Goal: Task Accomplishment & Management: Use online tool/utility

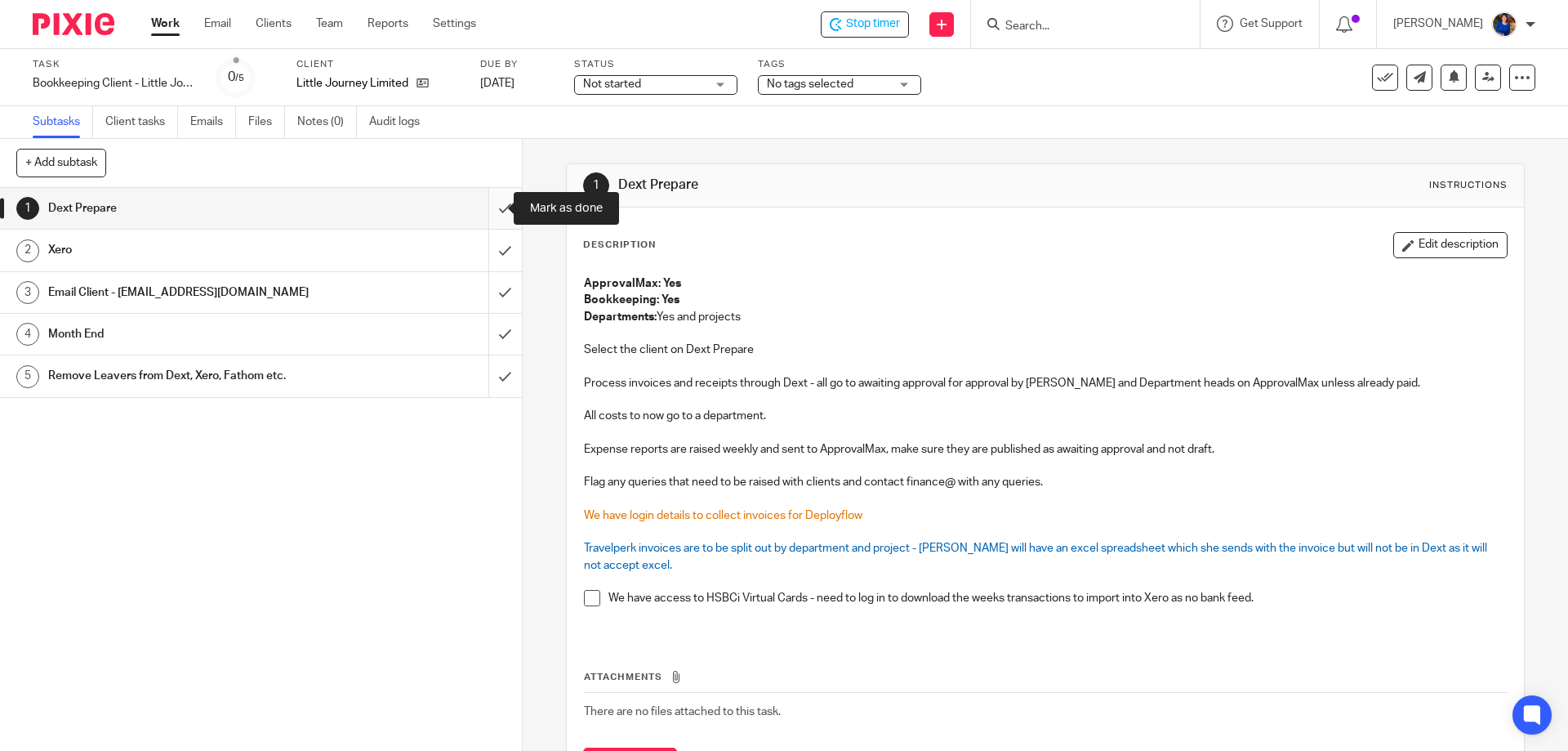
click at [490, 202] on input "submit" at bounding box center [261, 208] width 522 height 40
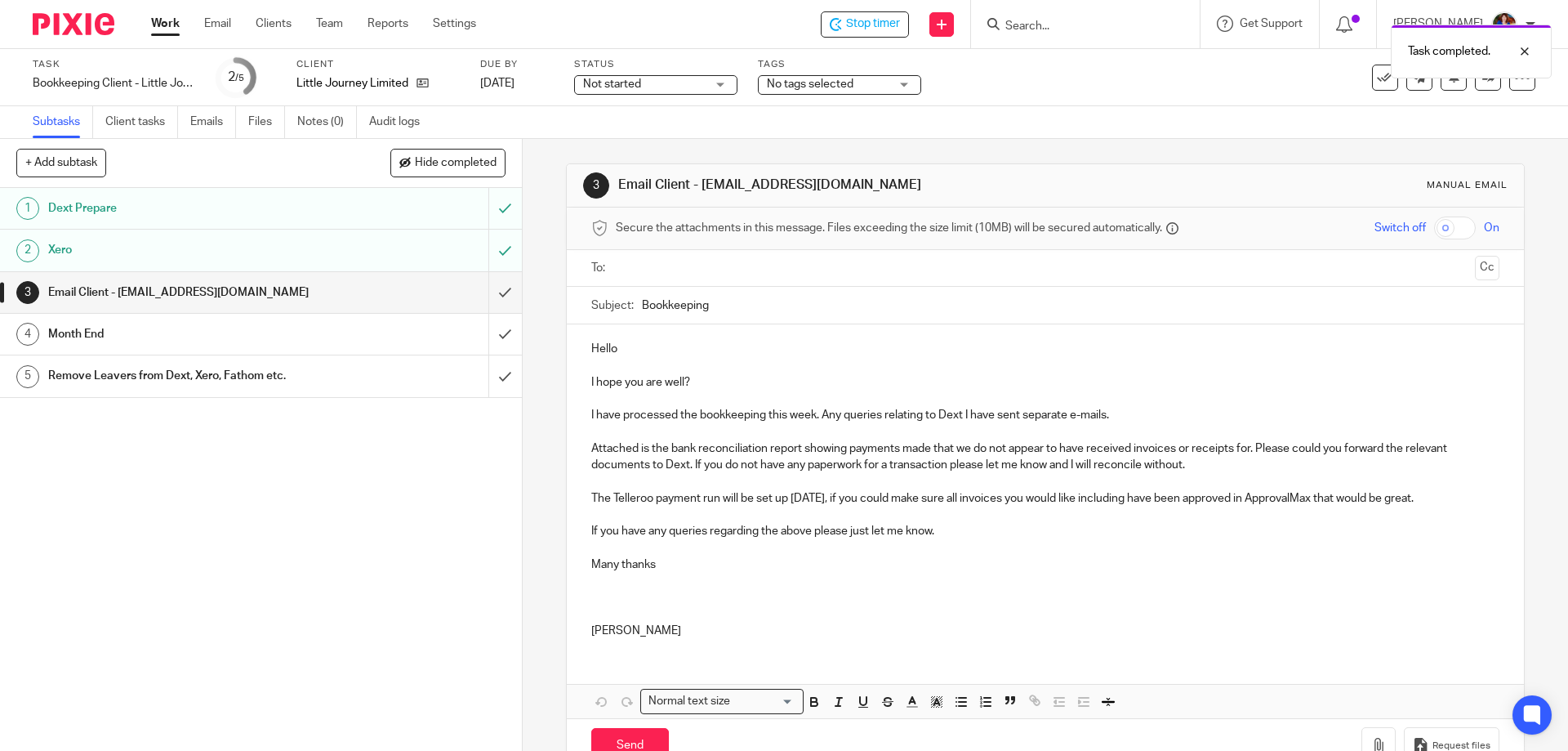
click at [653, 276] on input "text" at bounding box center [1044, 268] width 846 height 18
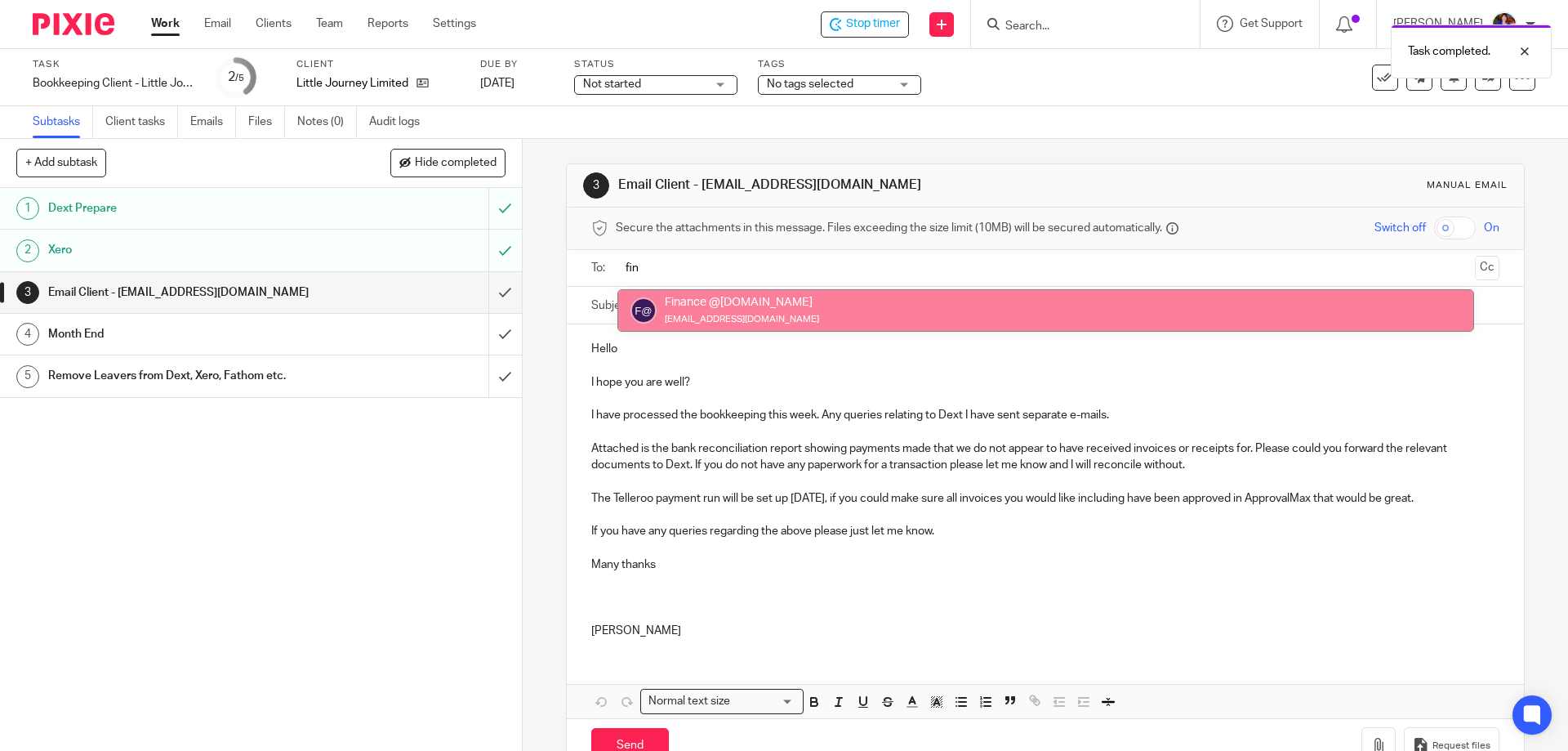
type input "fin"
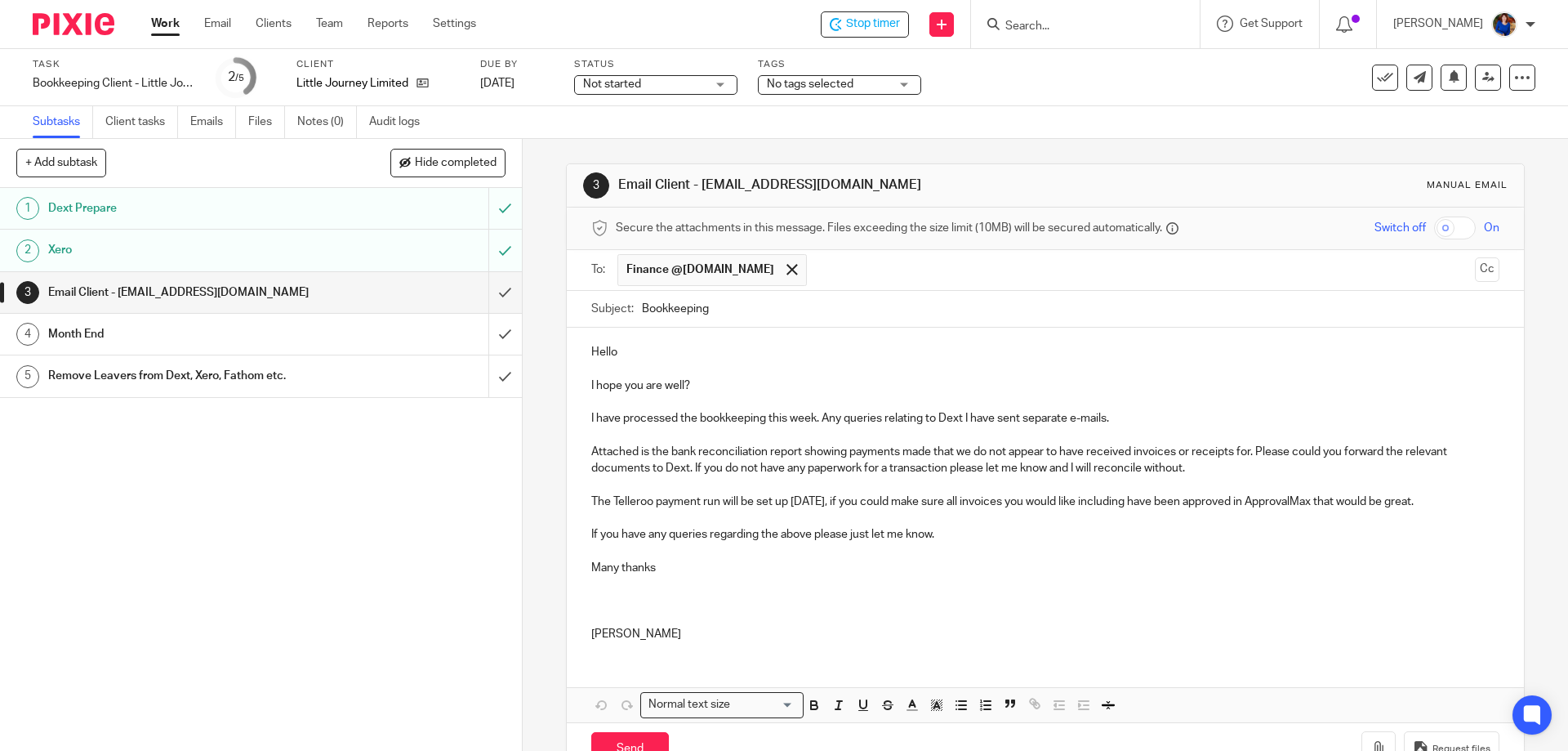
click at [591, 502] on p "The Telleroo payment run will be set up on Friday, if you could make sure all i…" at bounding box center [1044, 502] width 907 height 17
click at [611, 498] on p "The Telleroo payment run will be set up on Friday, if you could make sure all i…" at bounding box center [1044, 502] width 907 height 17
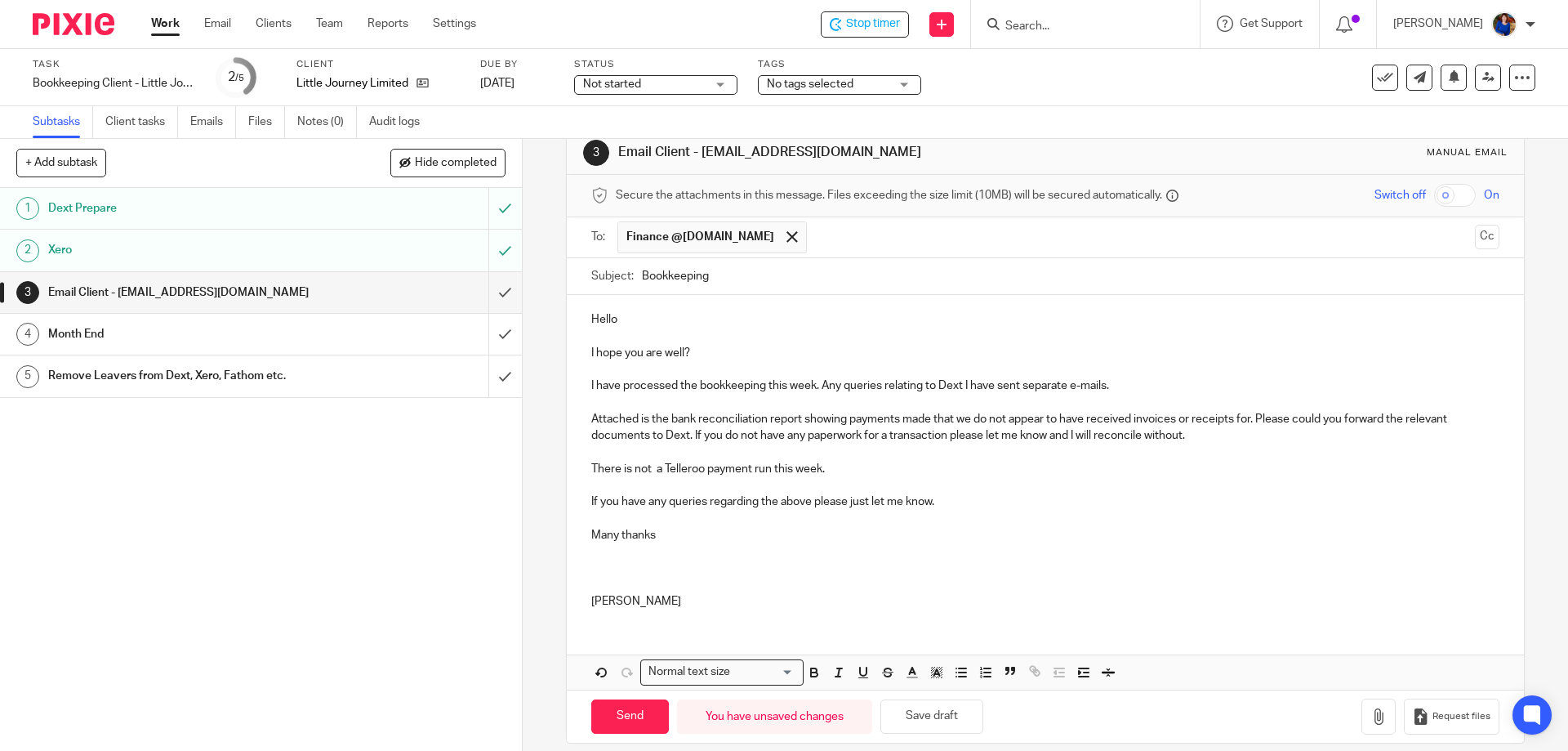
scroll to position [50, 0]
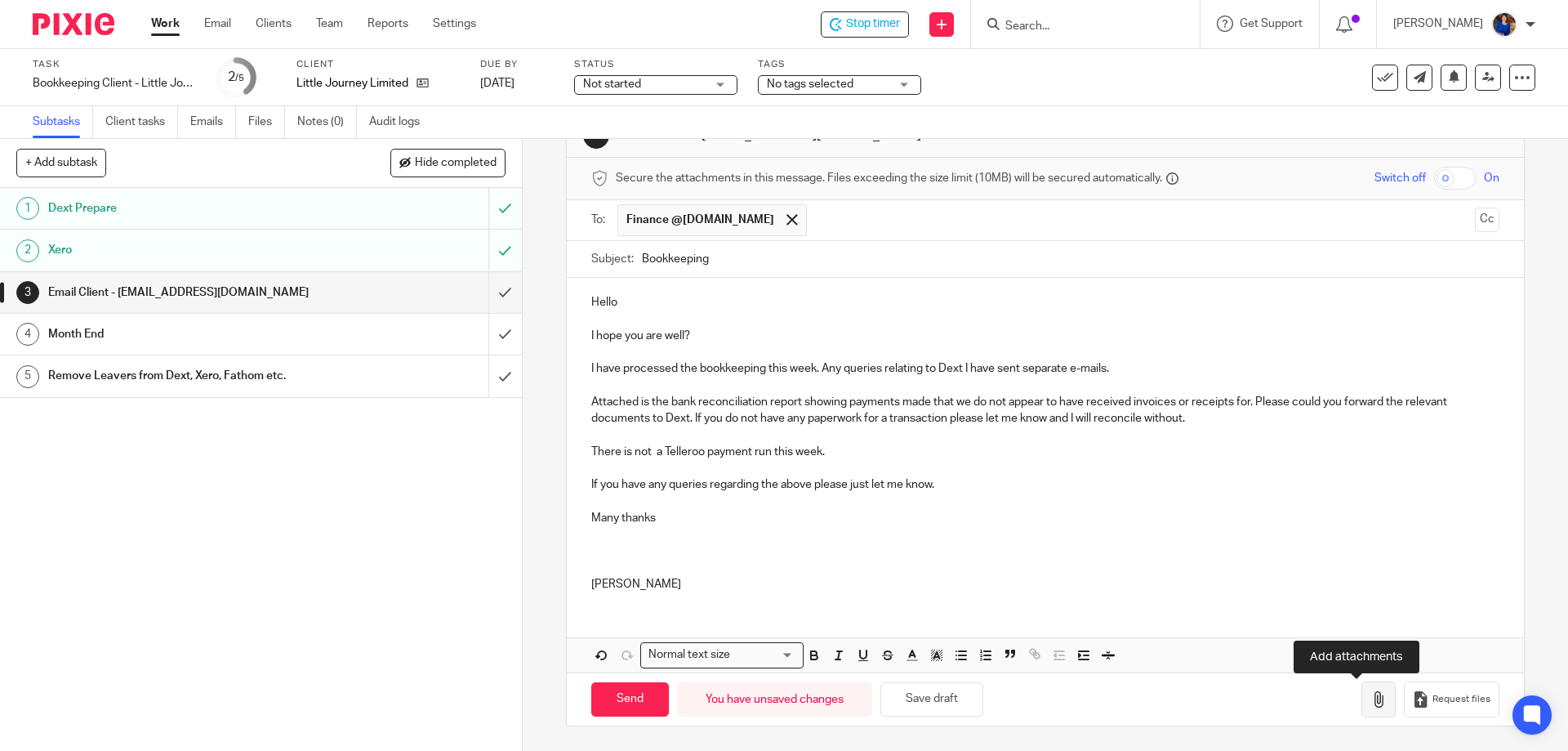
click at [1367, 707] on button "button" at bounding box center [1378, 700] width 34 height 37
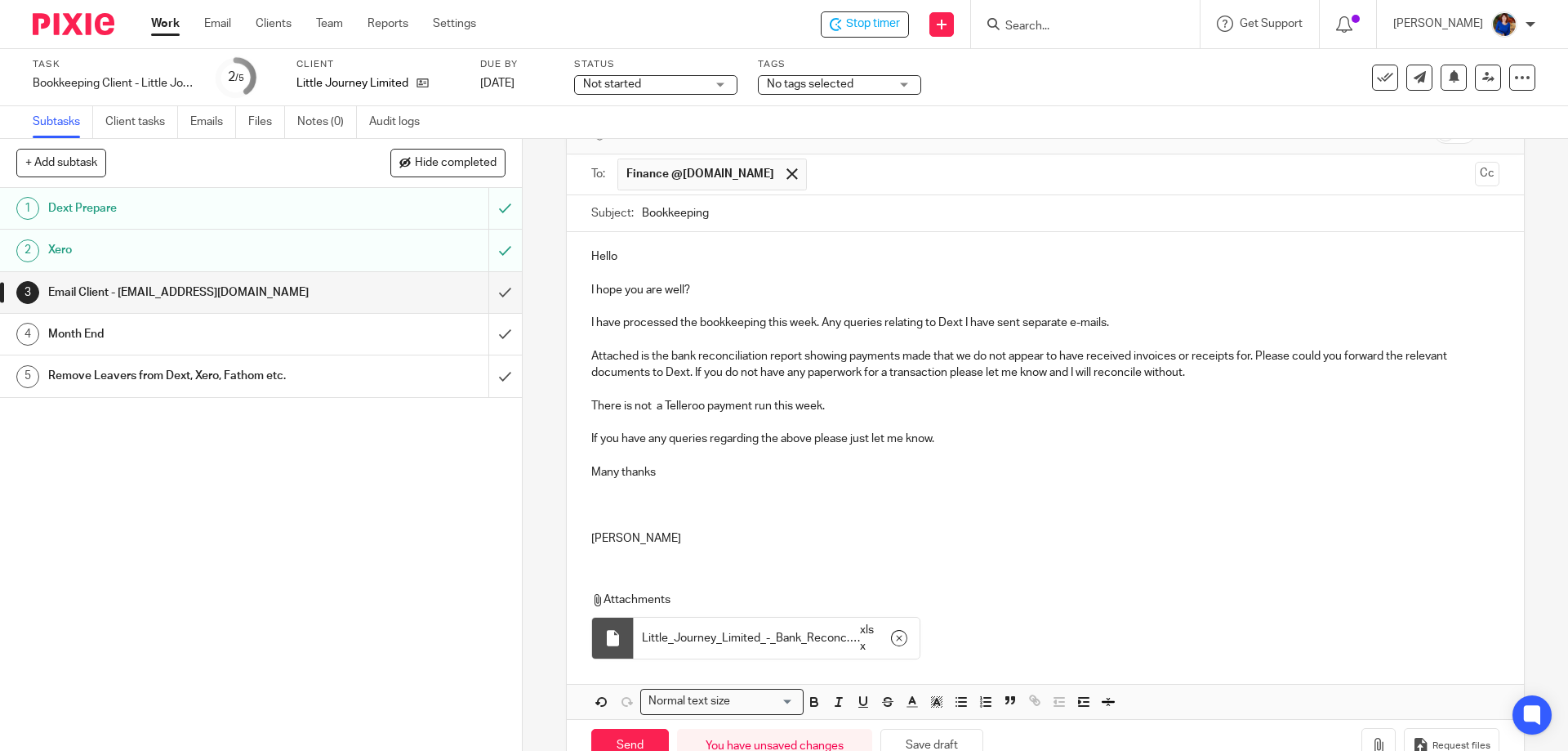
scroll to position [142, 0]
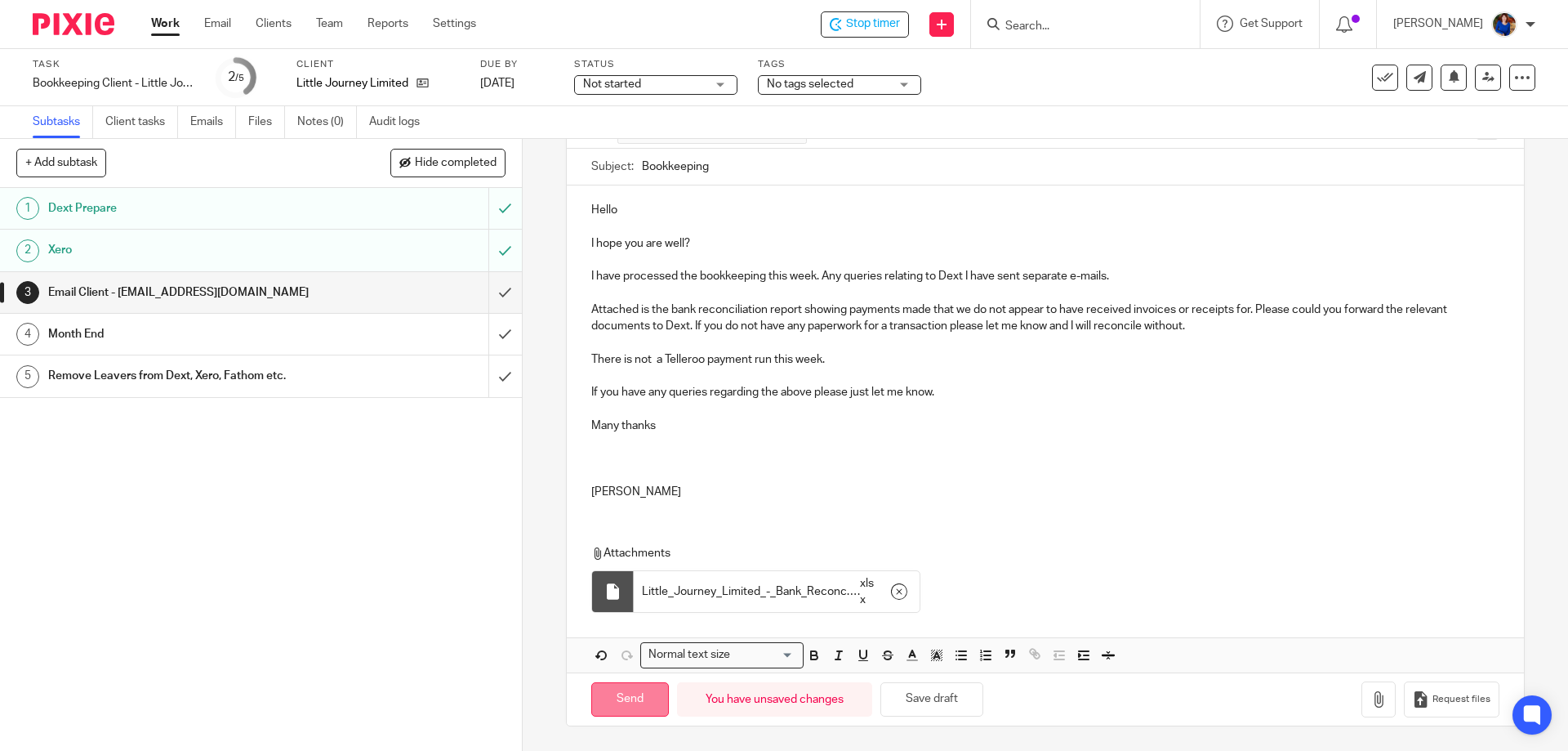
click at [635, 702] on input "Send" at bounding box center [630, 700] width 77 height 35
type input "Sent"
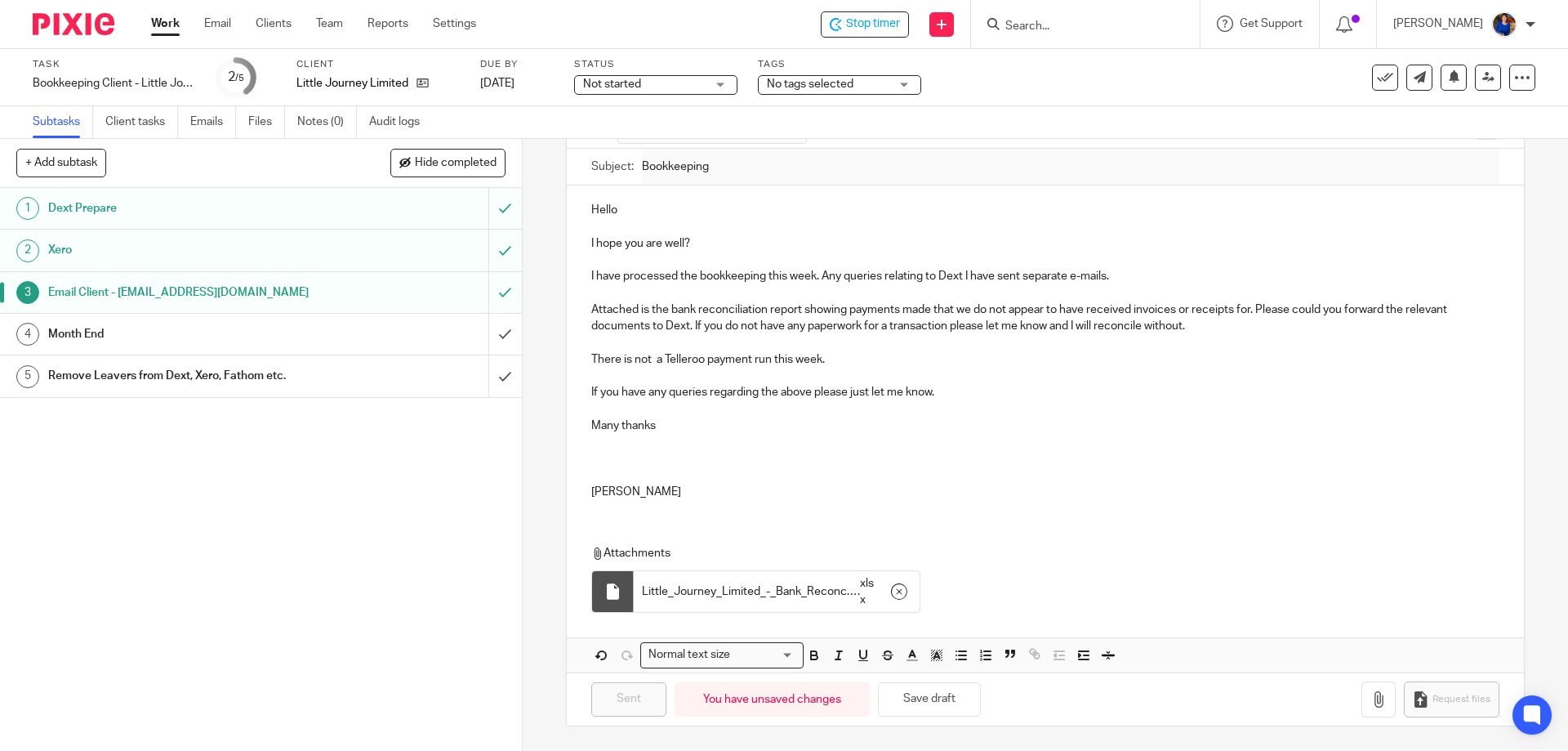
click at [392, 334] on div "Month End" at bounding box center [259, 334] width 424 height 25
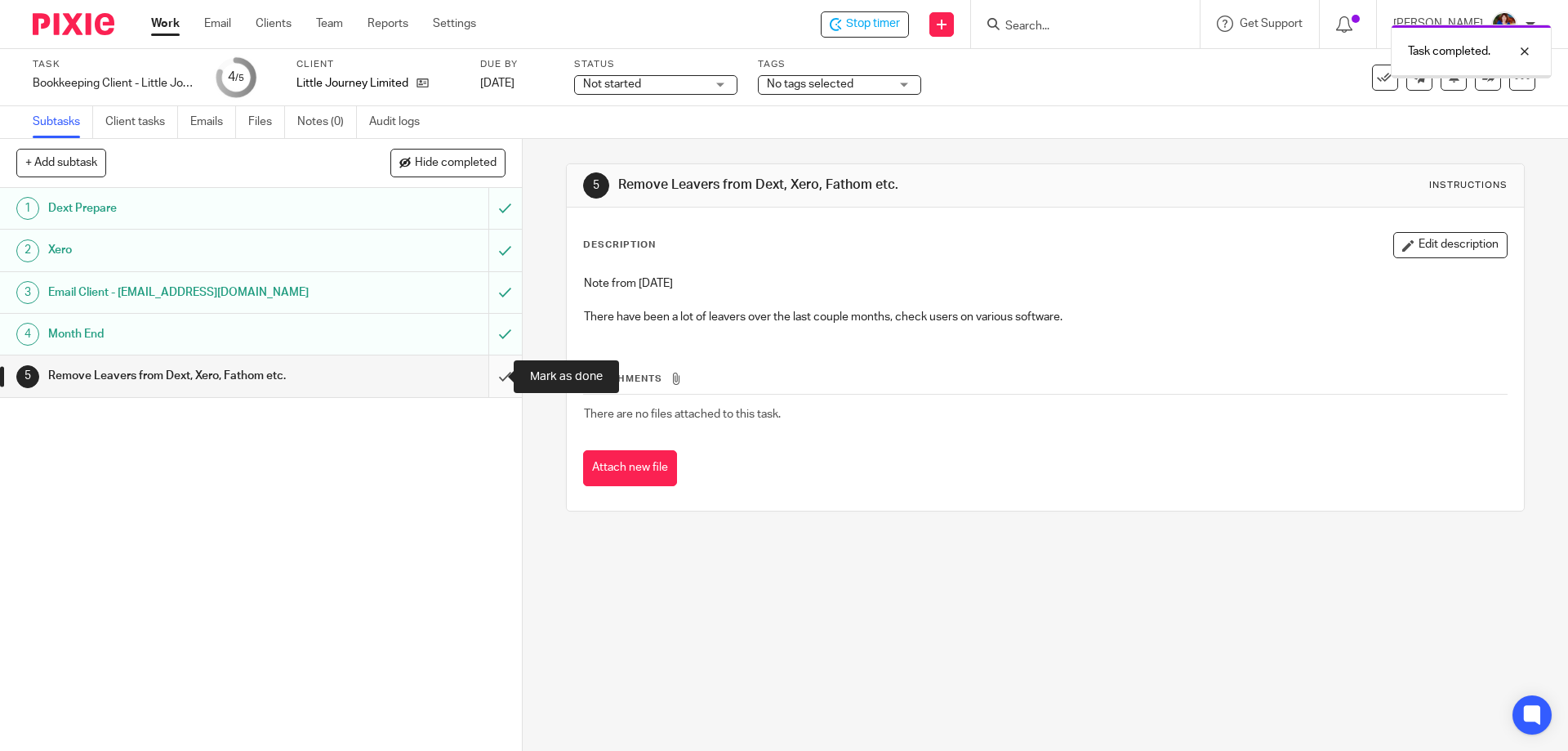
click at [487, 376] on input "submit" at bounding box center [261, 376] width 522 height 40
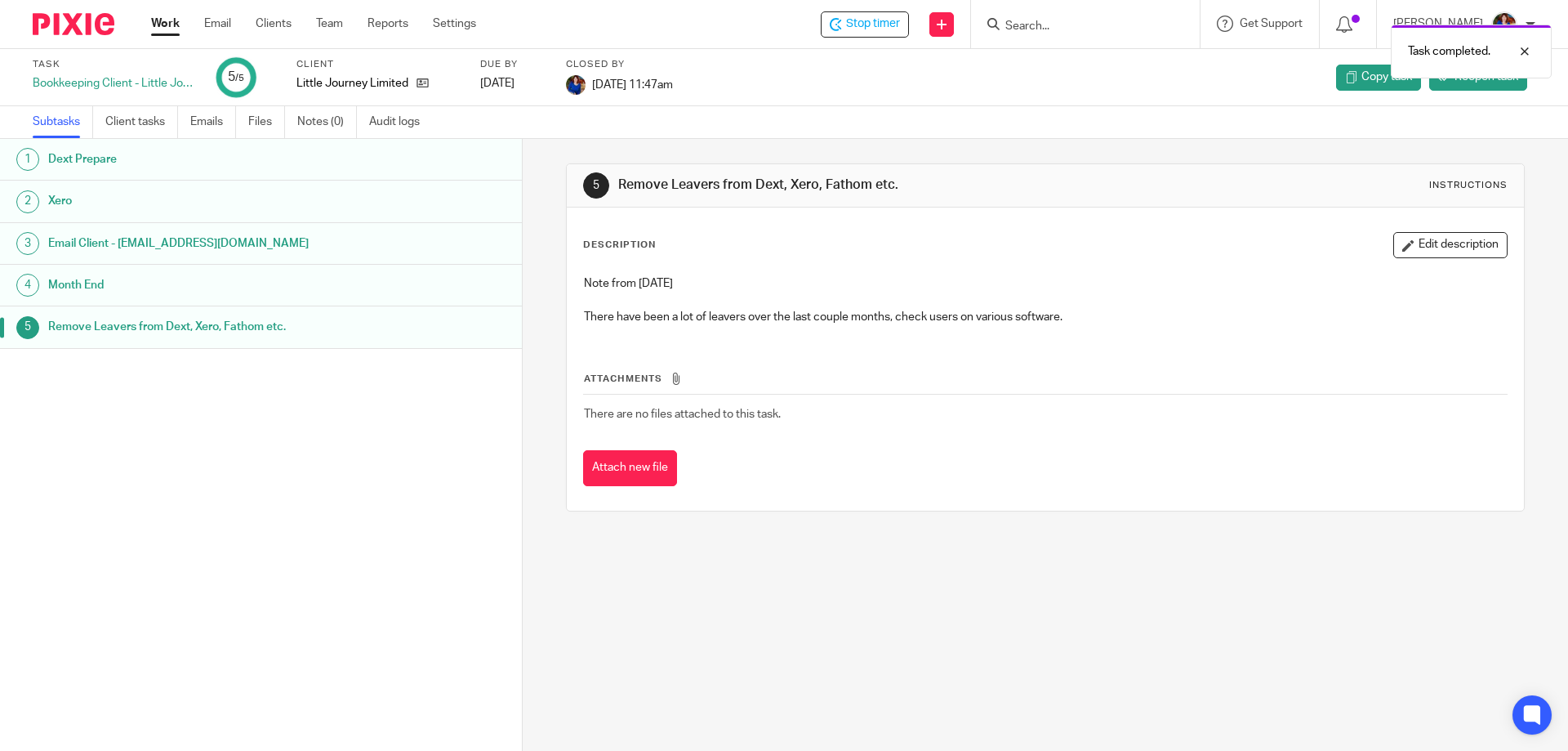
click at [875, 26] on div "Task completed." at bounding box center [1167, 48] width 767 height 63
click at [178, 20] on link "Work" at bounding box center [165, 24] width 28 height 17
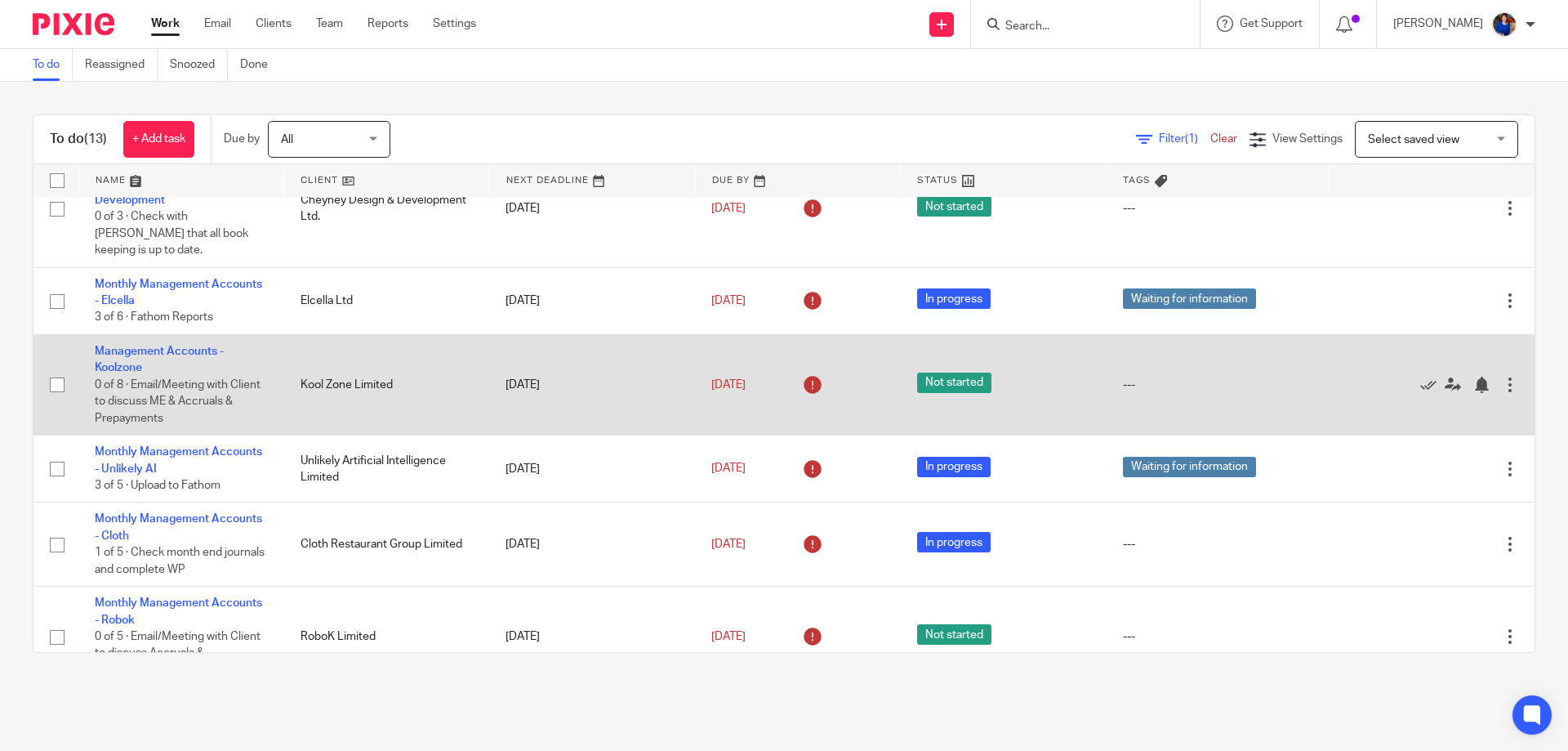
scroll to position [129, 0]
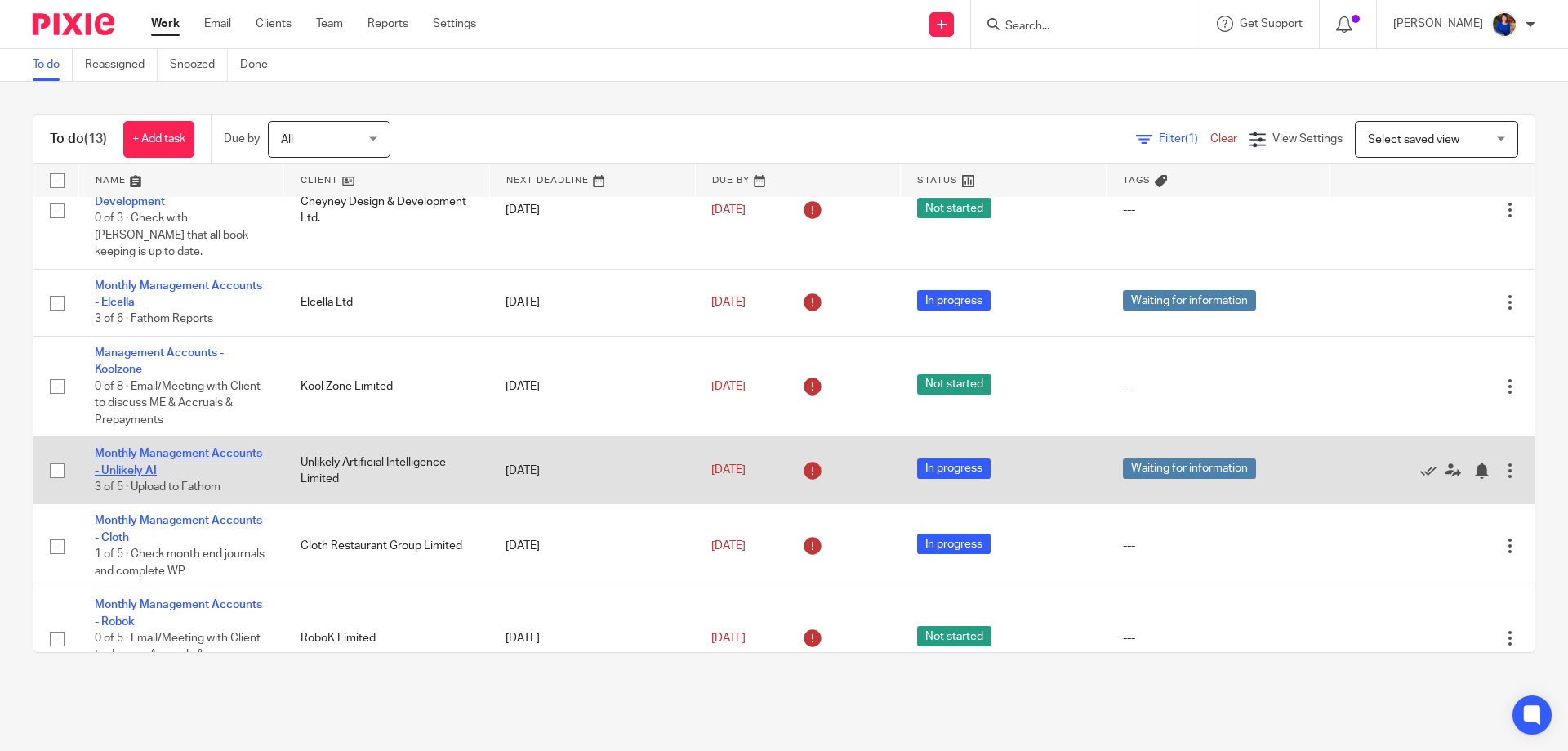
click at [185, 448] on link "Monthly Management Accounts - Unlikely AI" at bounding box center [178, 461] width 167 height 28
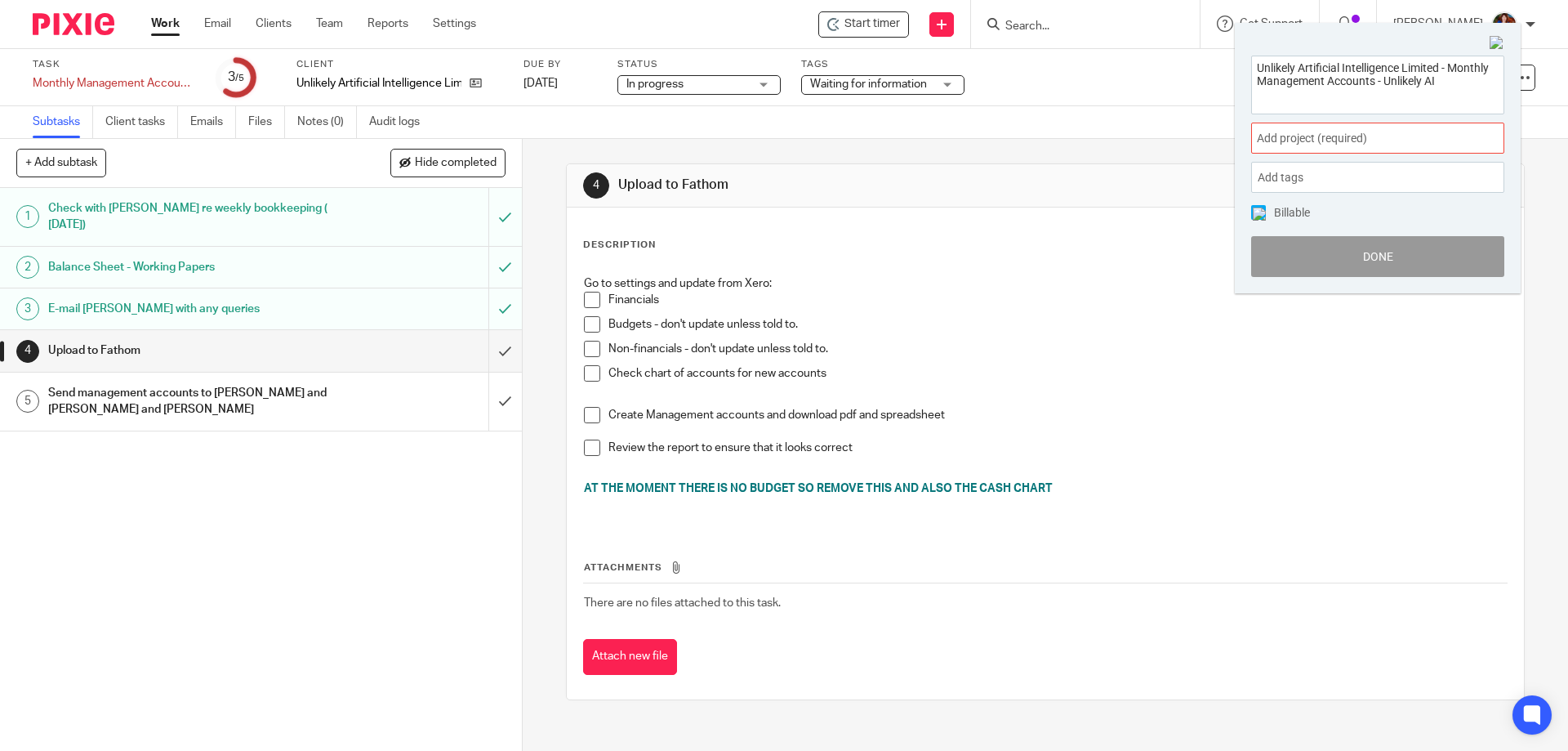
click at [1301, 140] on span "Add project (required) :" at bounding box center [1360, 138] width 206 height 17
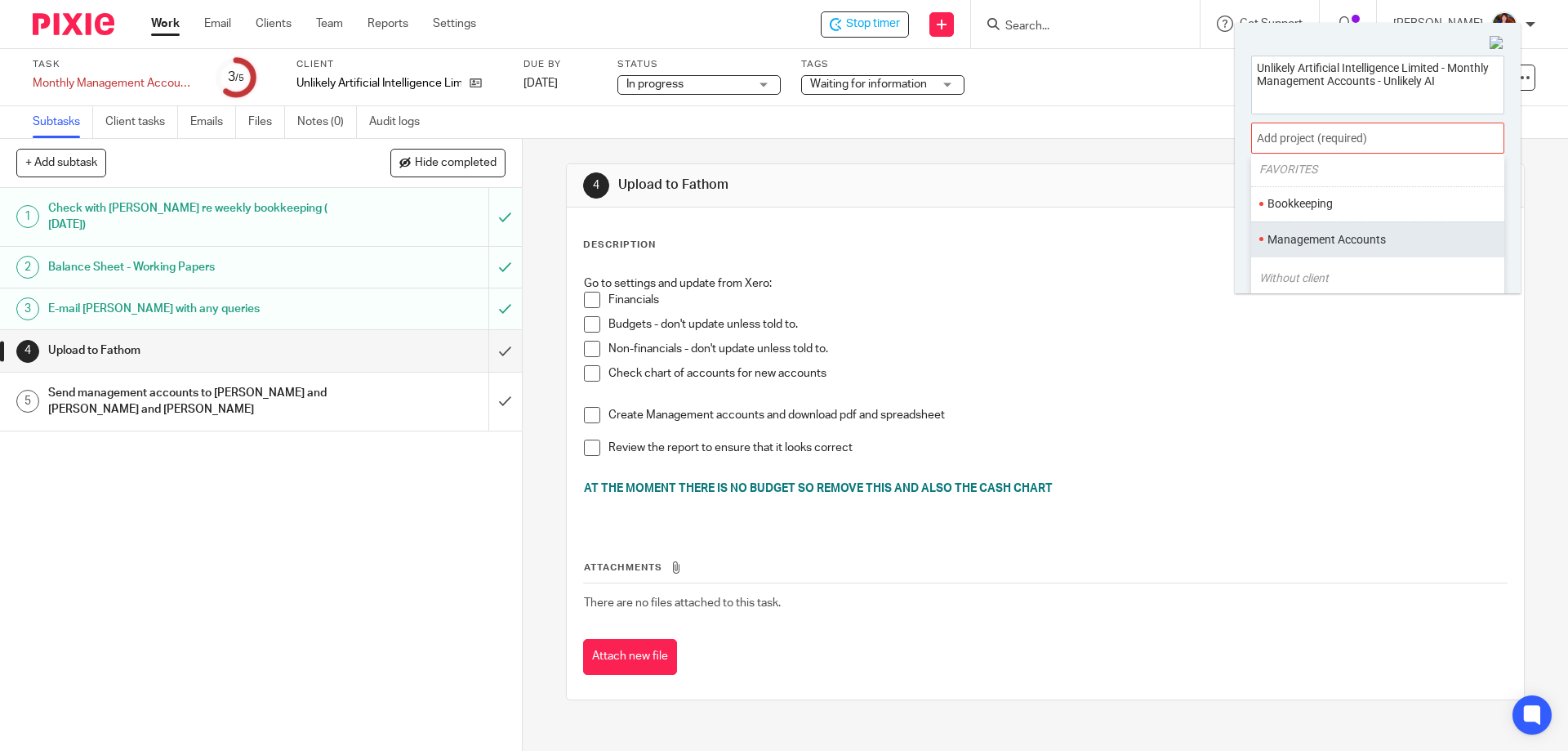
scroll to position [82, 0]
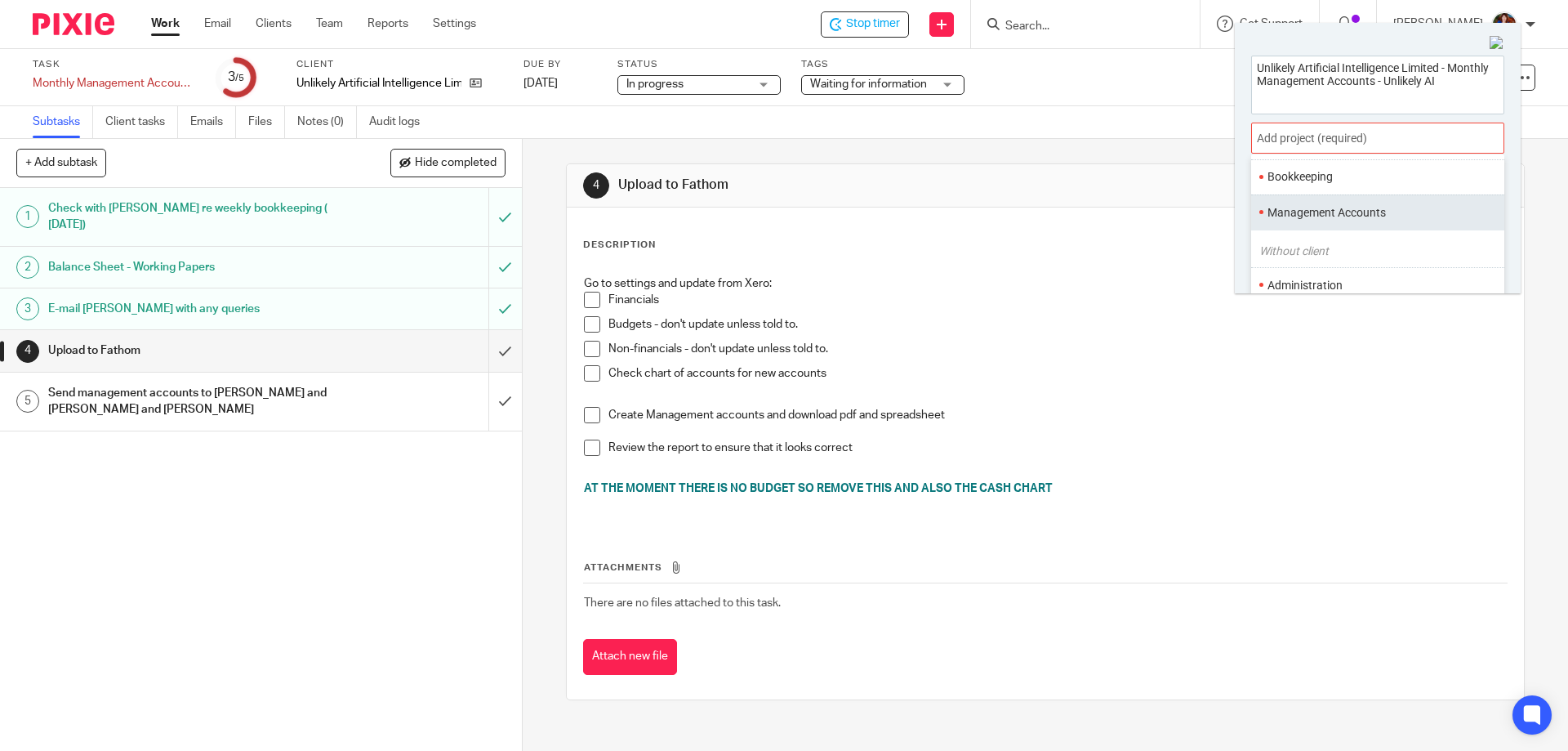
click at [1329, 215] on li "Management Accounts" at bounding box center [1374, 212] width 213 height 17
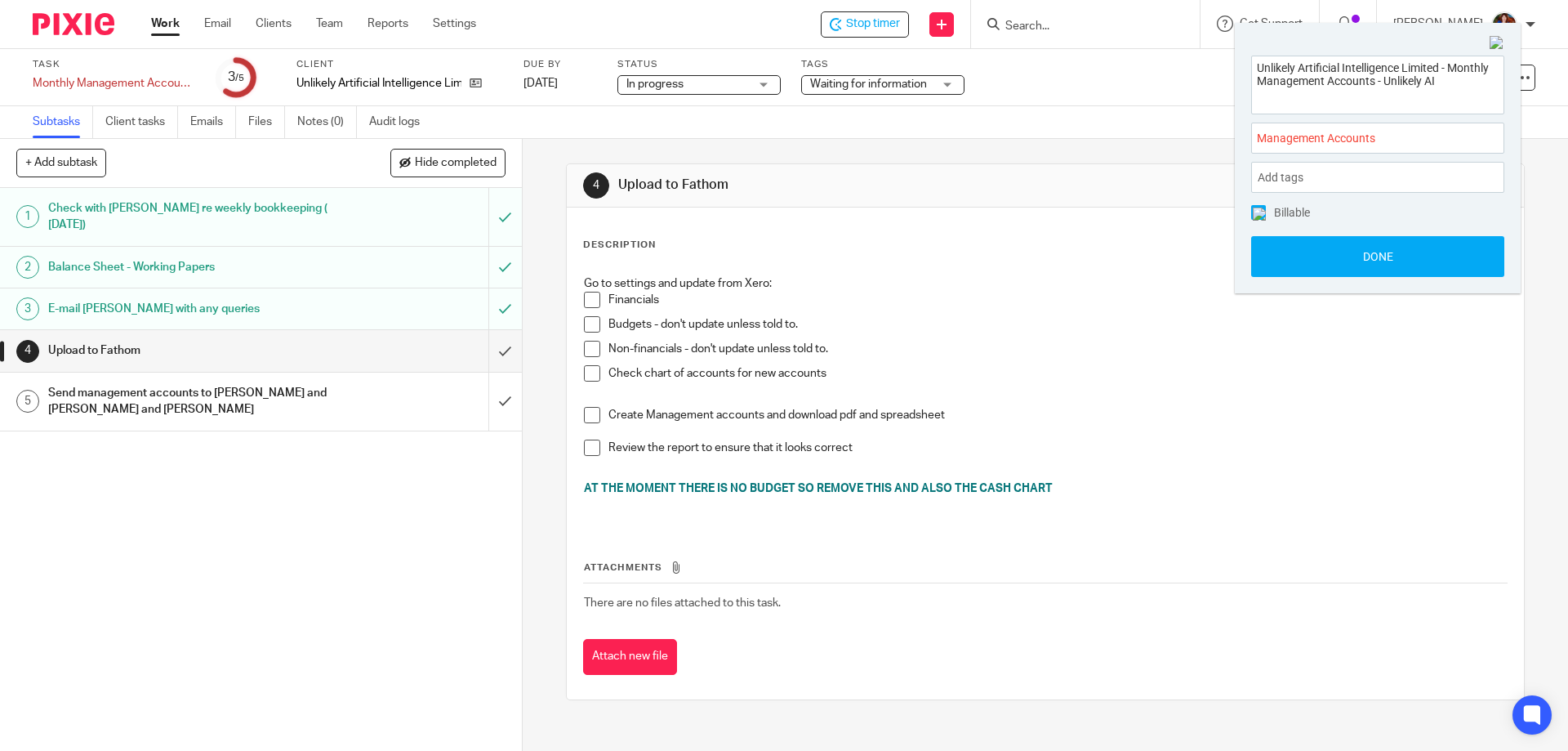
click at [1260, 213] on img at bounding box center [1259, 214] width 13 height 13
drag, startPoint x: 1285, startPoint y: 260, endPoint x: 1340, endPoint y: 263, distance: 55.1
click at [1287, 261] on button "Done" at bounding box center [1377, 256] width 253 height 40
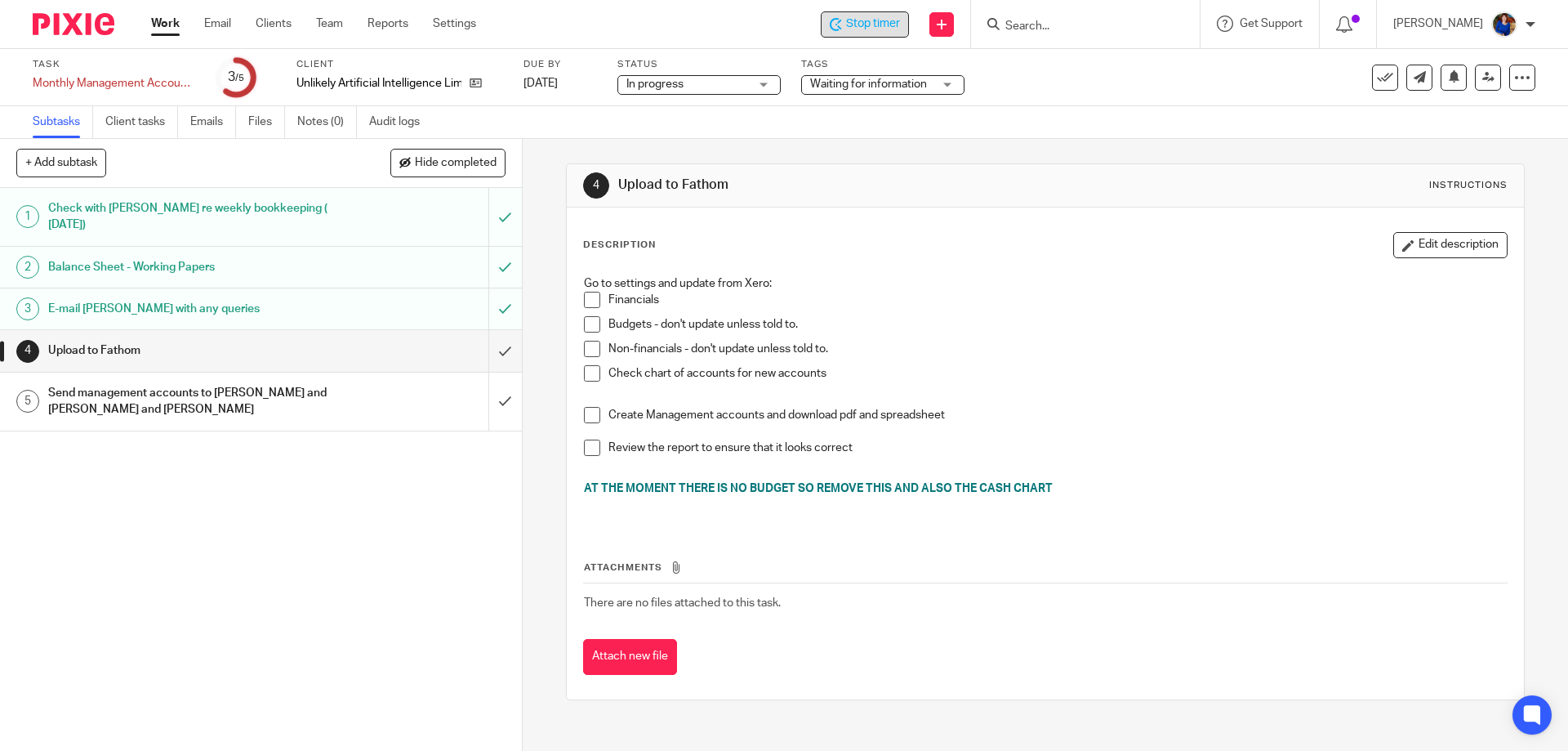
click at [852, 19] on span "Stop timer" at bounding box center [873, 24] width 54 height 17
click at [167, 26] on link "Work" at bounding box center [165, 24] width 28 height 17
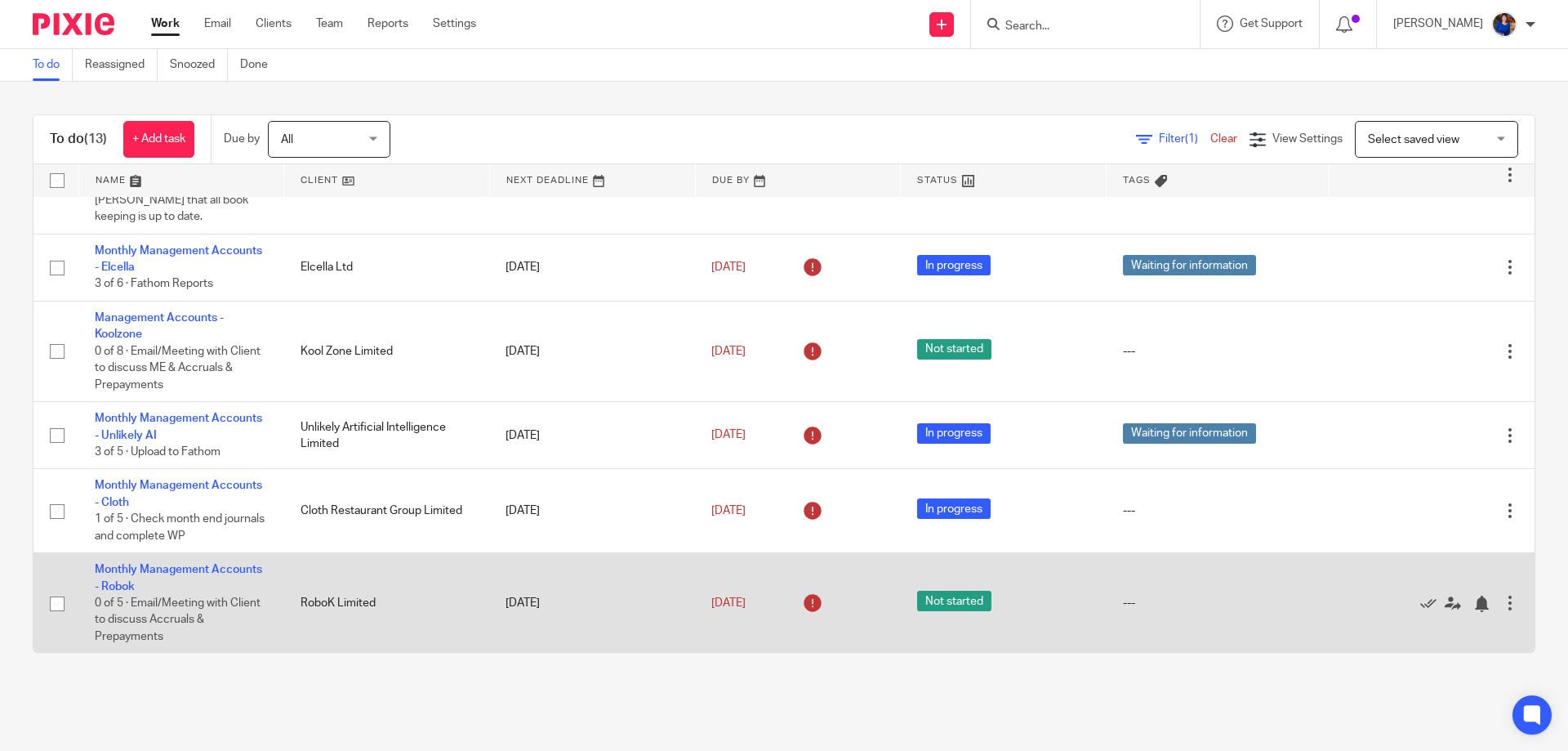
scroll to position [245, 0]
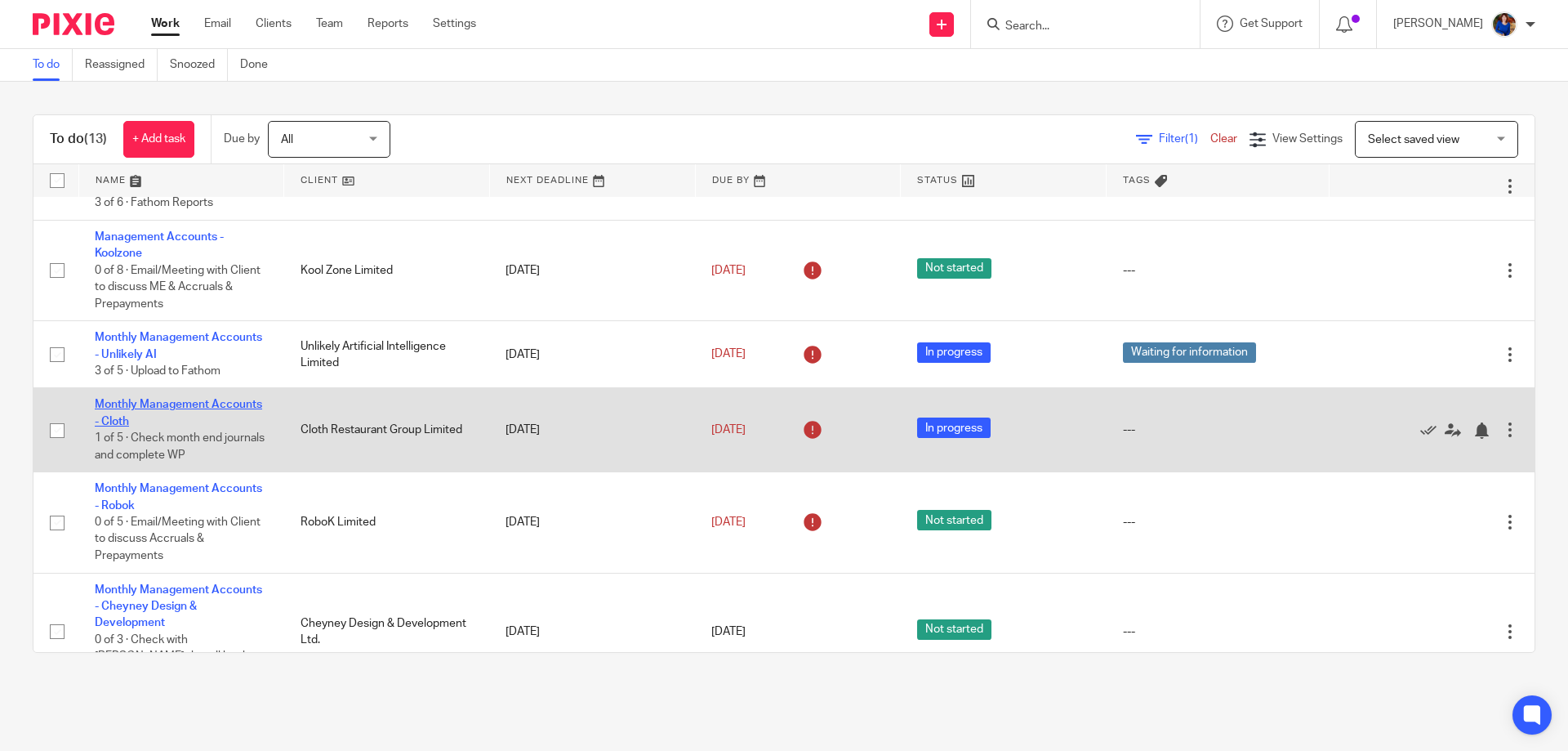
click at [212, 399] on link "Monthly Management Accounts - Cloth" at bounding box center [178, 413] width 167 height 28
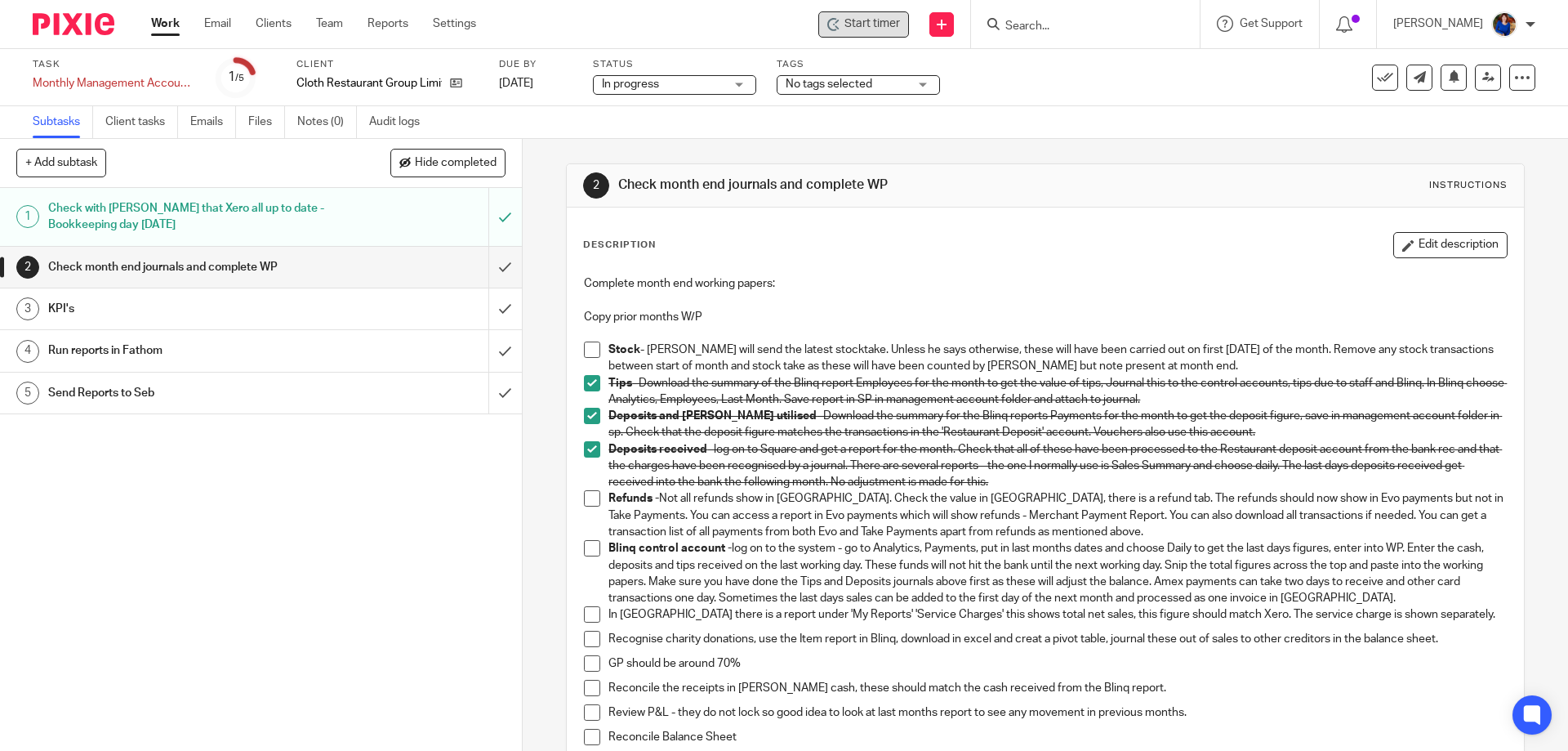
click at [855, 28] on span "Start timer" at bounding box center [872, 24] width 55 height 17
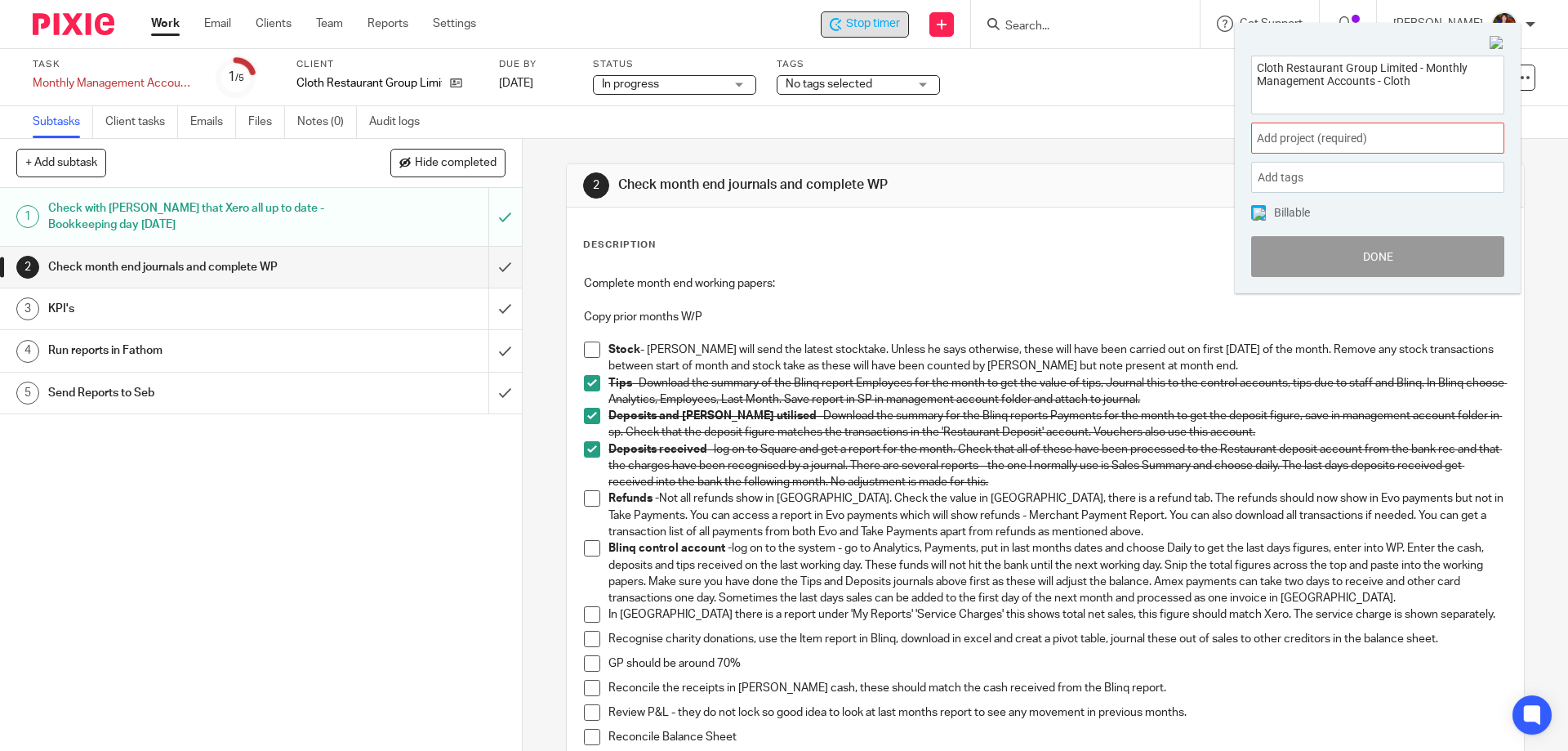
click at [1373, 142] on span "Add project (required) :" at bounding box center [1360, 138] width 206 height 17
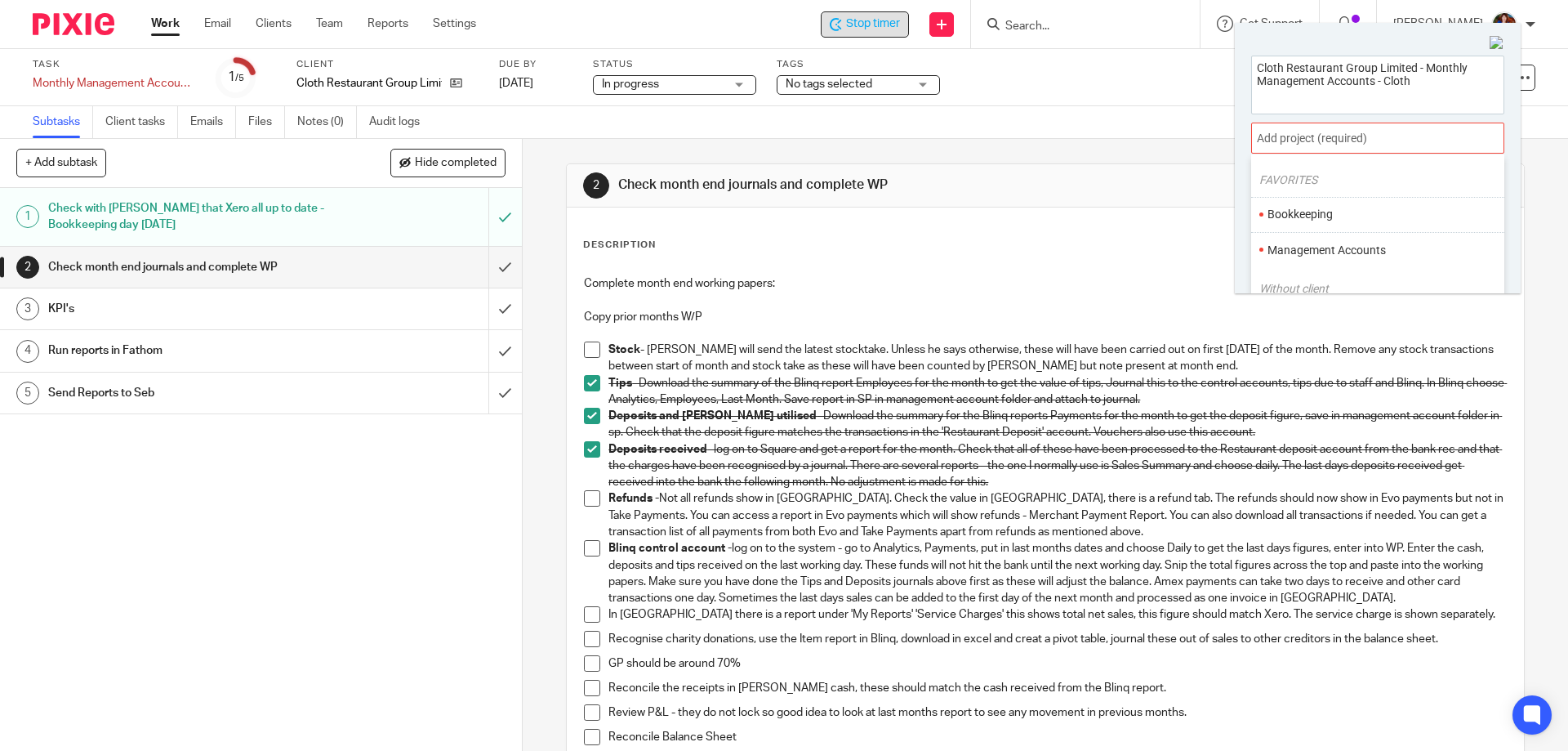
scroll to position [82, 0]
click at [1346, 211] on li "Management Accounts" at bounding box center [1374, 212] width 213 height 17
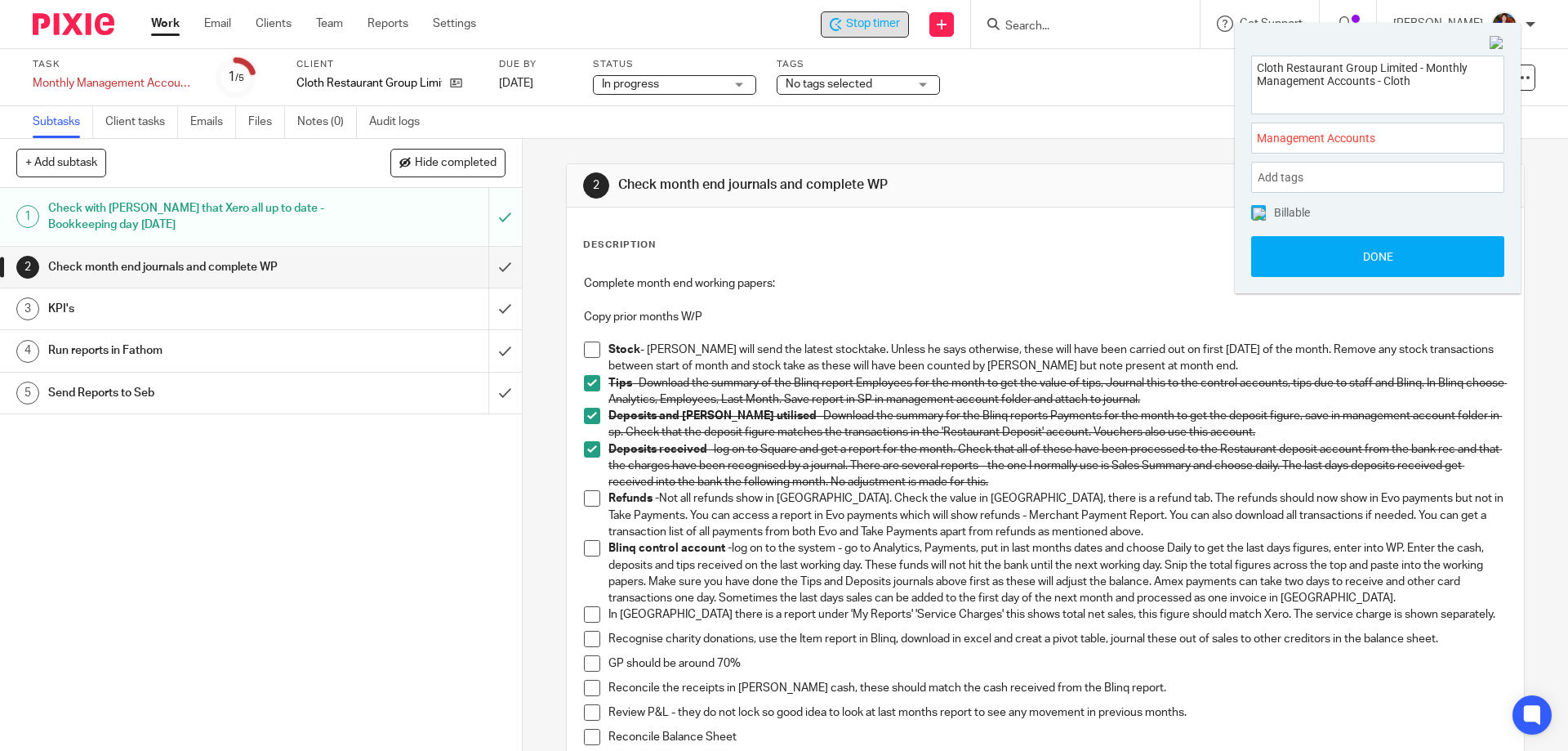
click at [1257, 213] on img at bounding box center [1259, 214] width 13 height 13
click at [1282, 249] on button "Done" at bounding box center [1377, 256] width 253 height 40
